Goal: Transaction & Acquisition: Purchase product/service

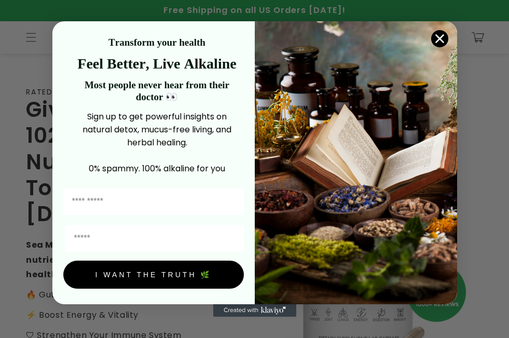
click at [71, 37] on icon "Close dialog" at bounding box center [439, 38] width 7 height 7
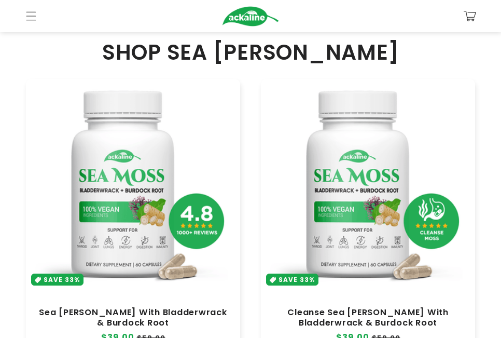
scroll to position [259, 0]
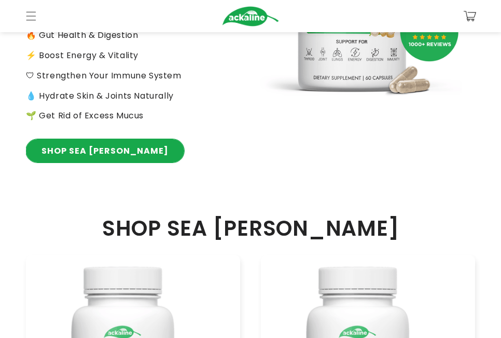
click at [71, 66] on link "SHOP SEA [PERSON_NAME]" at bounding box center [105, 150] width 158 height 23
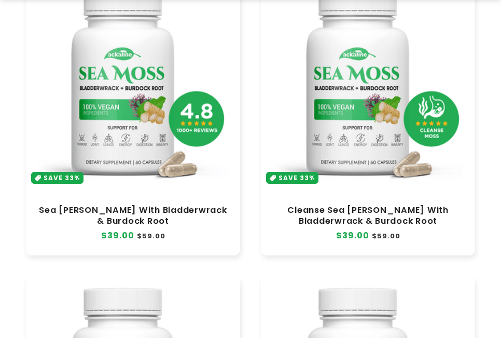
scroll to position [156, 0]
click at [145, 205] on link "Sea [PERSON_NAME] With Bladderwrack & Burdock Root" at bounding box center [132, 215] width 193 height 21
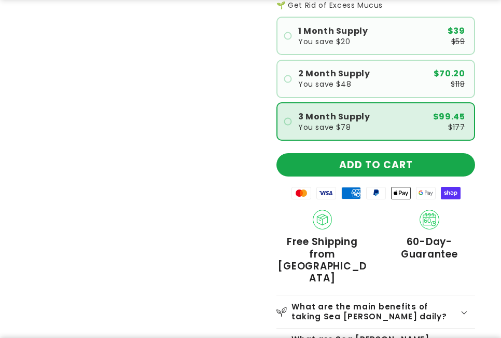
scroll to position [374, 0]
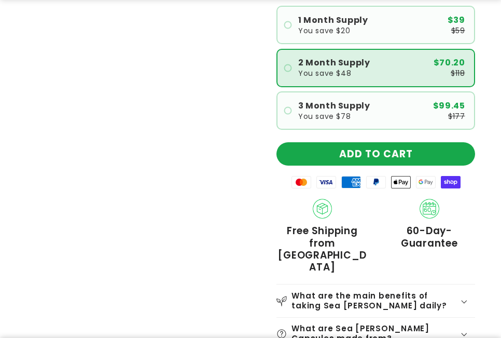
click at [360, 79] on label "2 Month Supply You save $48 $70.20 $118" at bounding box center [375, 68] width 199 height 38
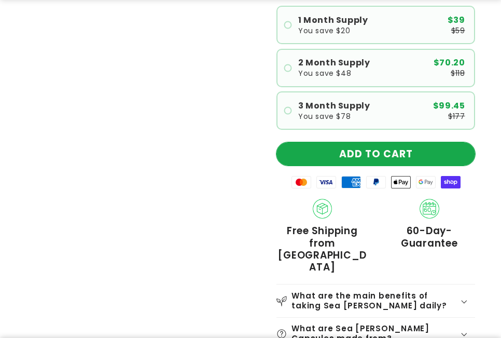
click at [358, 153] on button "ADD TO CART" at bounding box center [375, 153] width 199 height 23
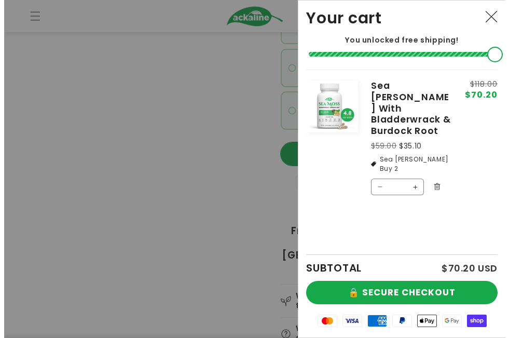
scroll to position [363, 0]
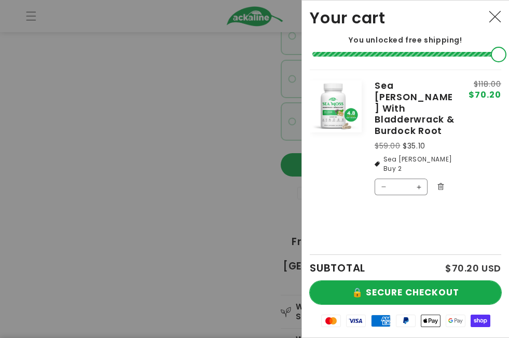
click at [427, 291] on button "🔒 SECURE CHECKOUT" at bounding box center [405, 292] width 191 height 23
